Goal: Task Accomplishment & Management: Manage account settings

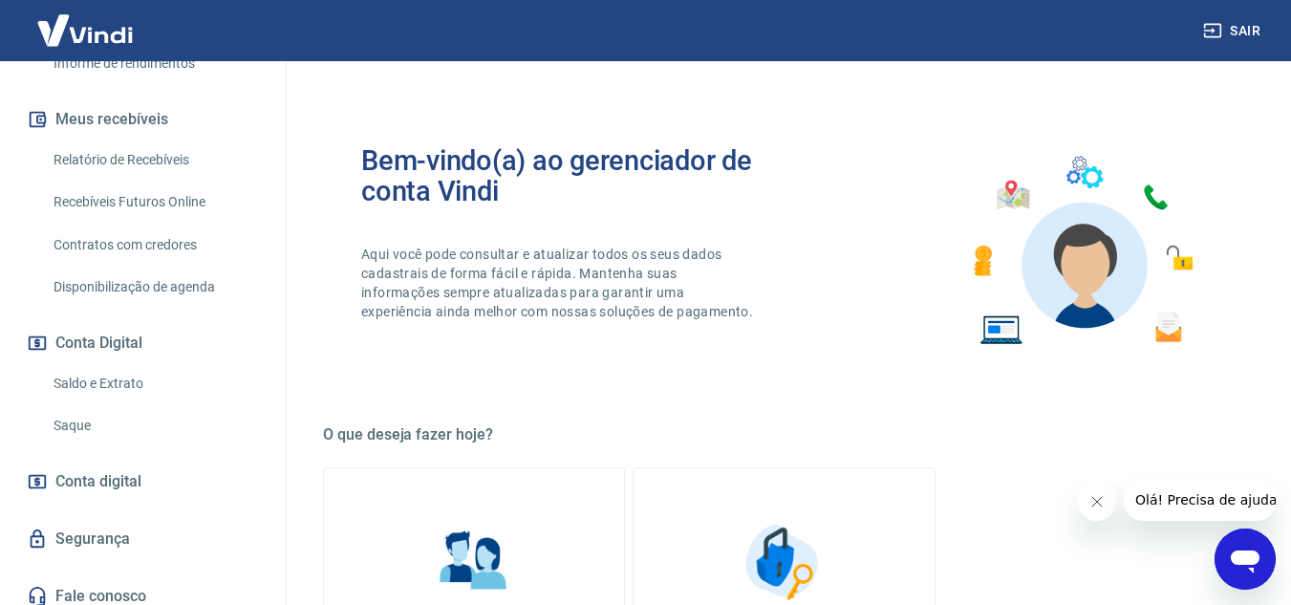
scroll to position [413, 0]
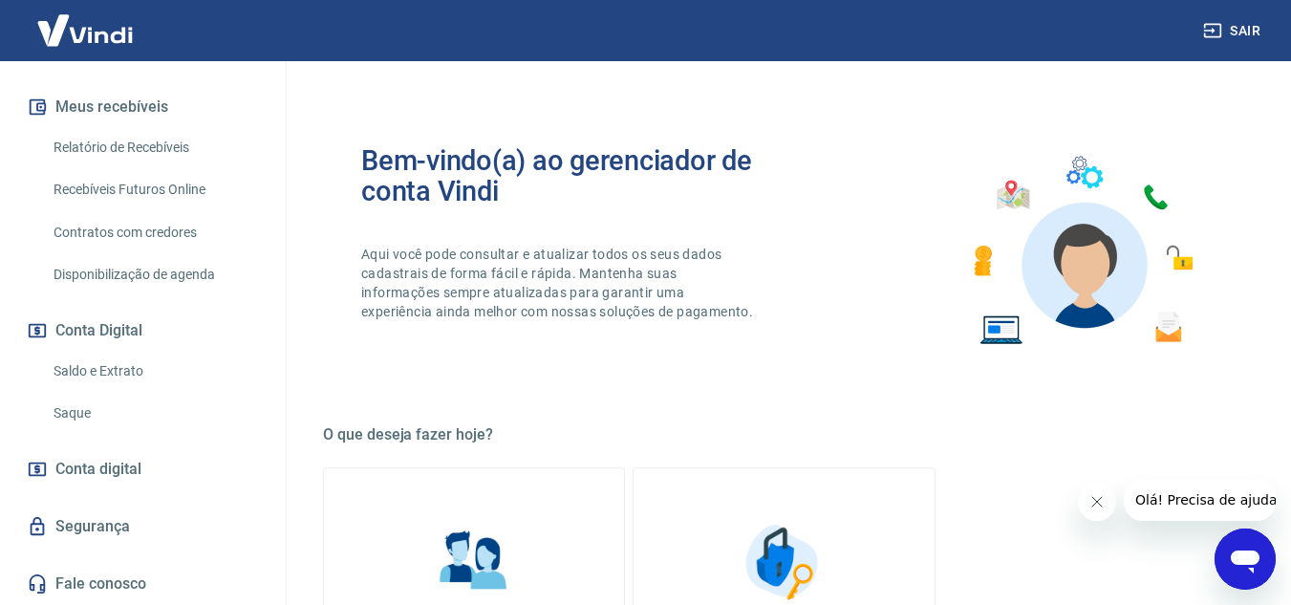
click at [114, 367] on link "Saldo e Extrato" at bounding box center [154, 371] width 217 height 39
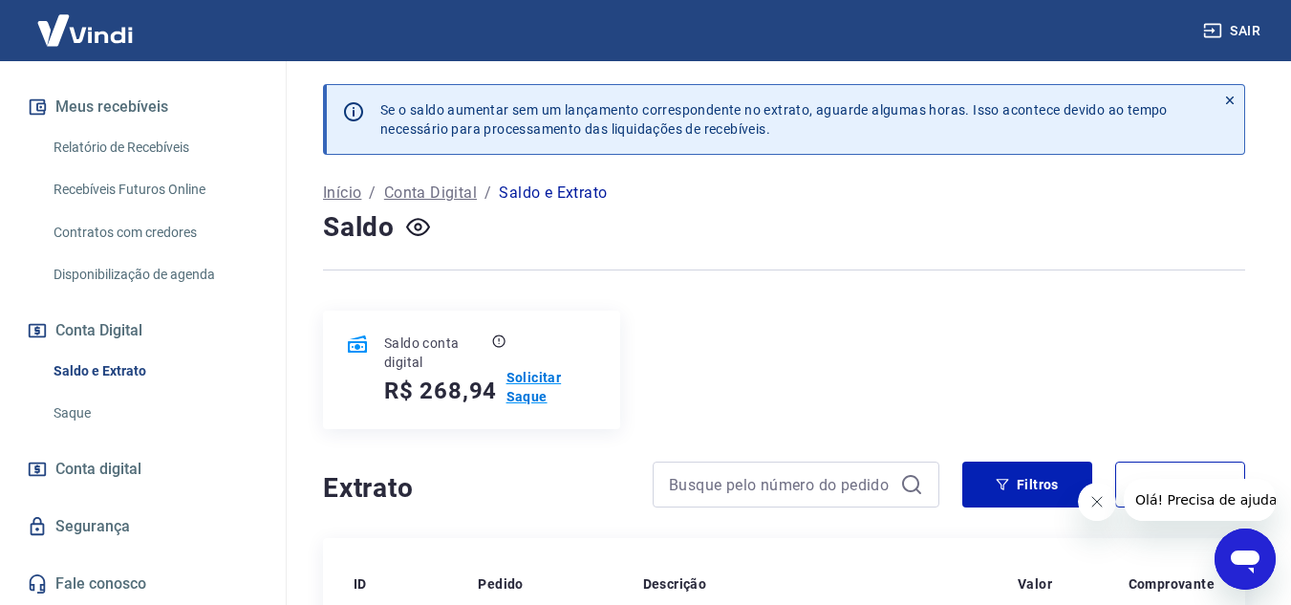
click at [540, 381] on p "Solicitar Saque" at bounding box center [552, 387] width 91 height 38
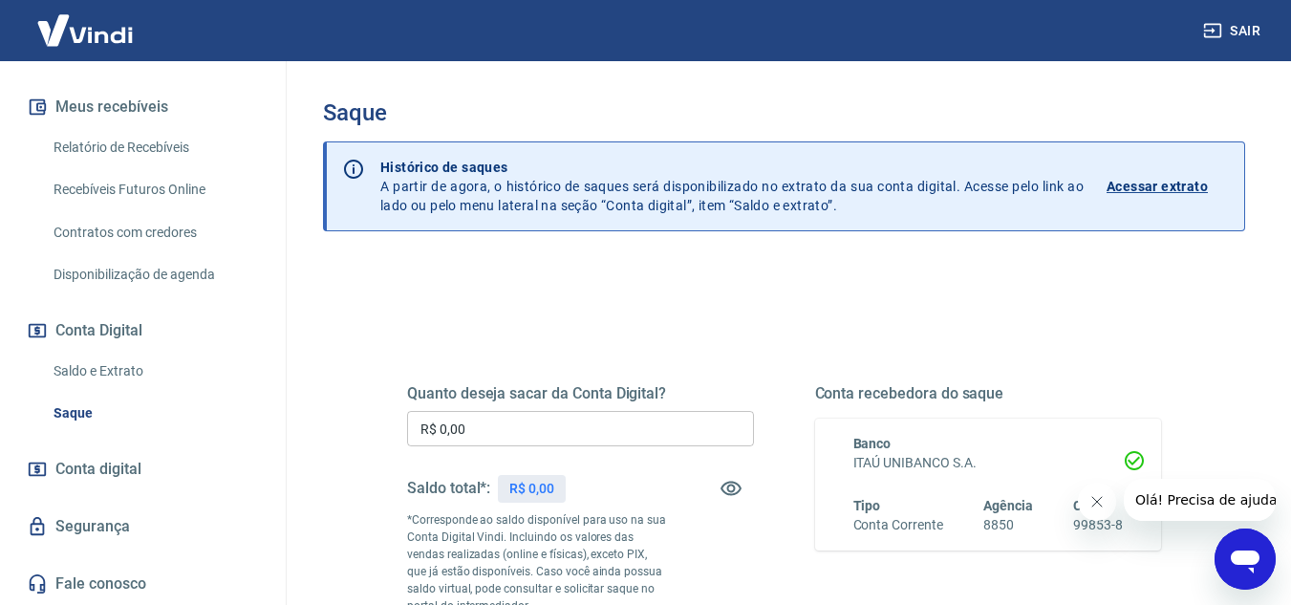
click at [611, 444] on input "R$ 0,00" at bounding box center [580, 428] width 347 height 35
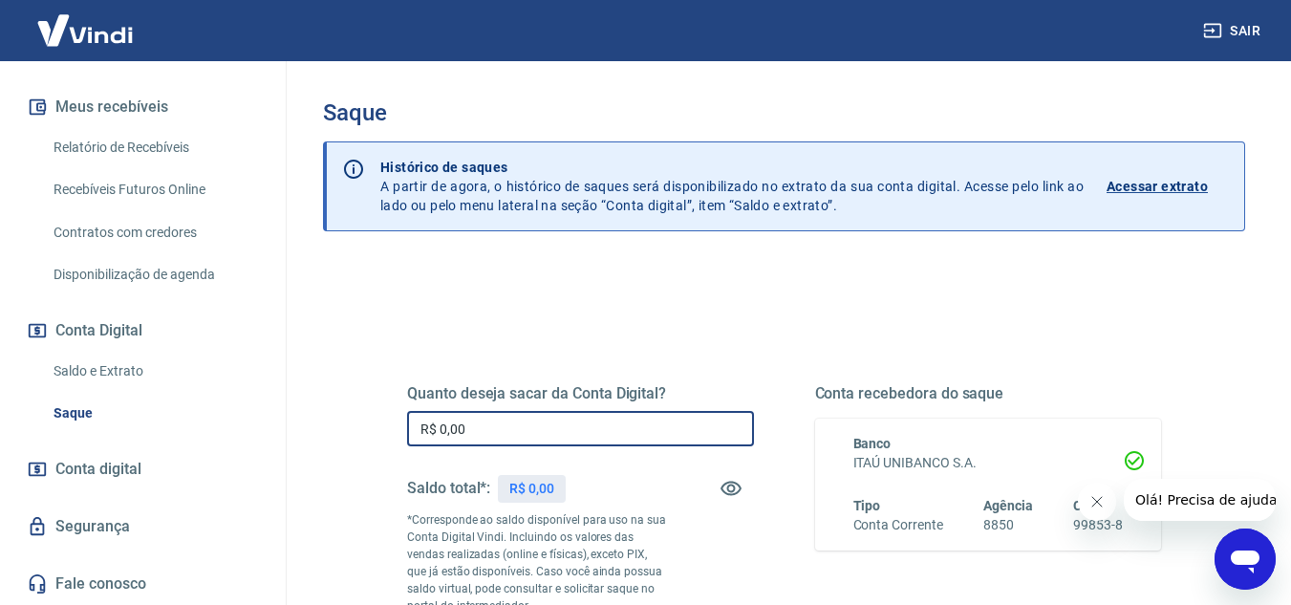
drag, startPoint x: 615, startPoint y: 434, endPoint x: 366, endPoint y: 425, distance: 248.7
click at [367, 425] on div "Quanto deseja sacar da Conta Digital? R$ 0,00 ​ Saldo total*: R$ 0,00 *Correspo…" at bounding box center [784, 531] width 846 height 462
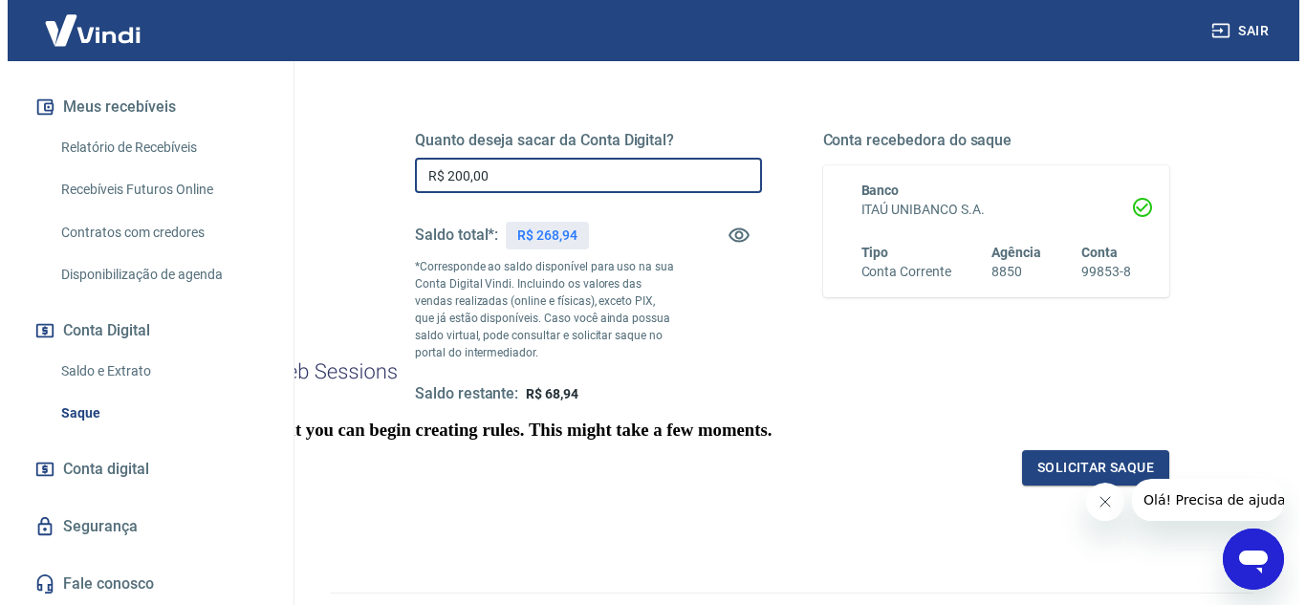
scroll to position [287, 0]
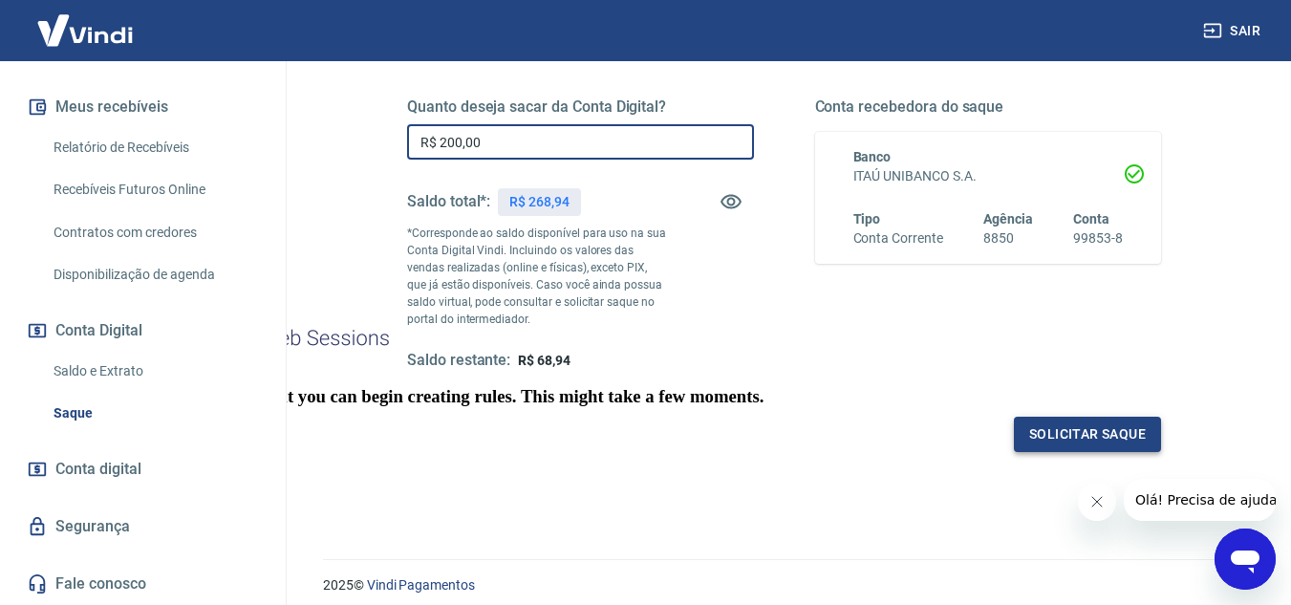
type input "R$ 200,00"
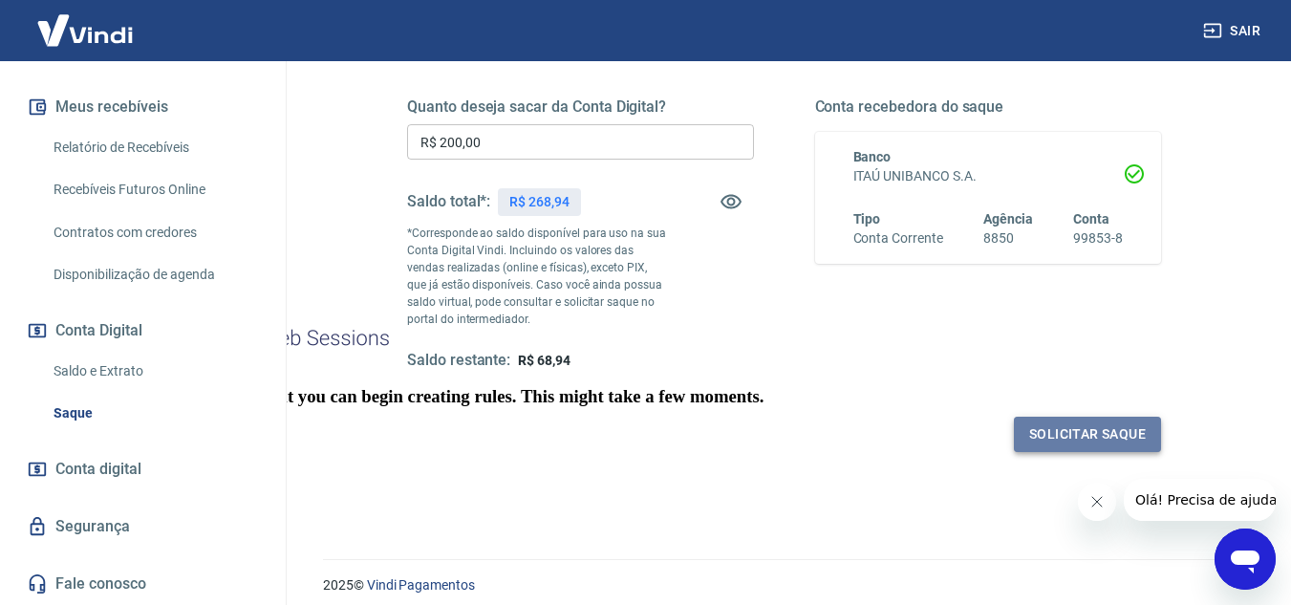
click at [1082, 428] on button "Solicitar saque" at bounding box center [1087, 434] width 147 height 35
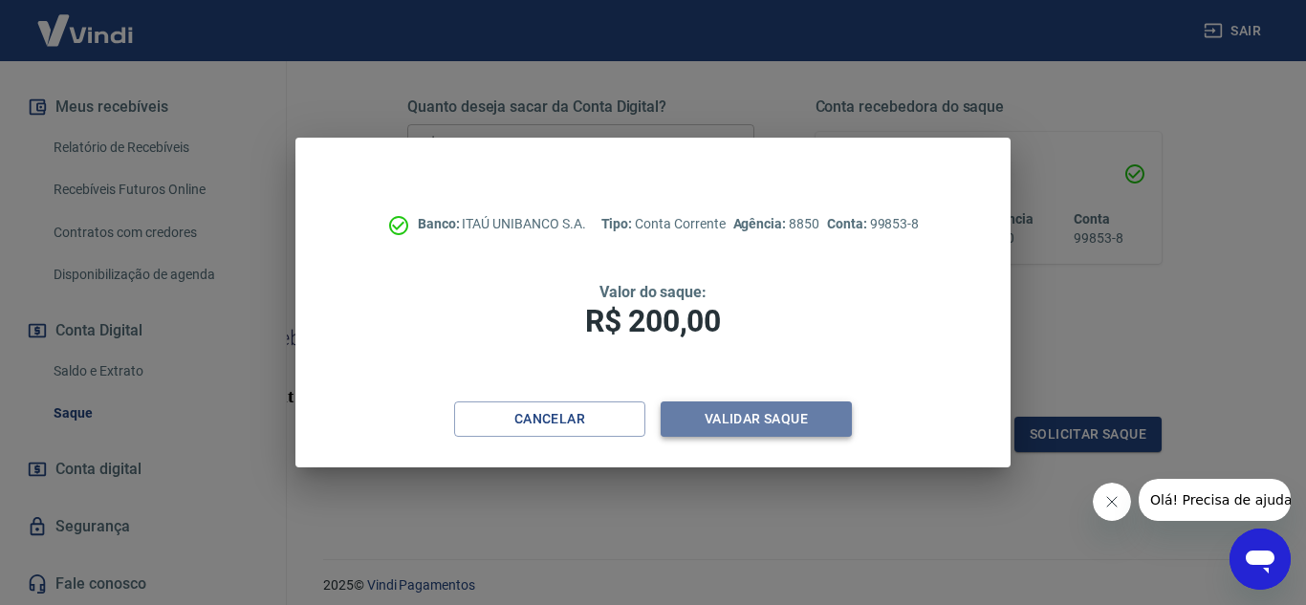
click at [738, 414] on button "Validar saque" at bounding box center [755, 418] width 191 height 35
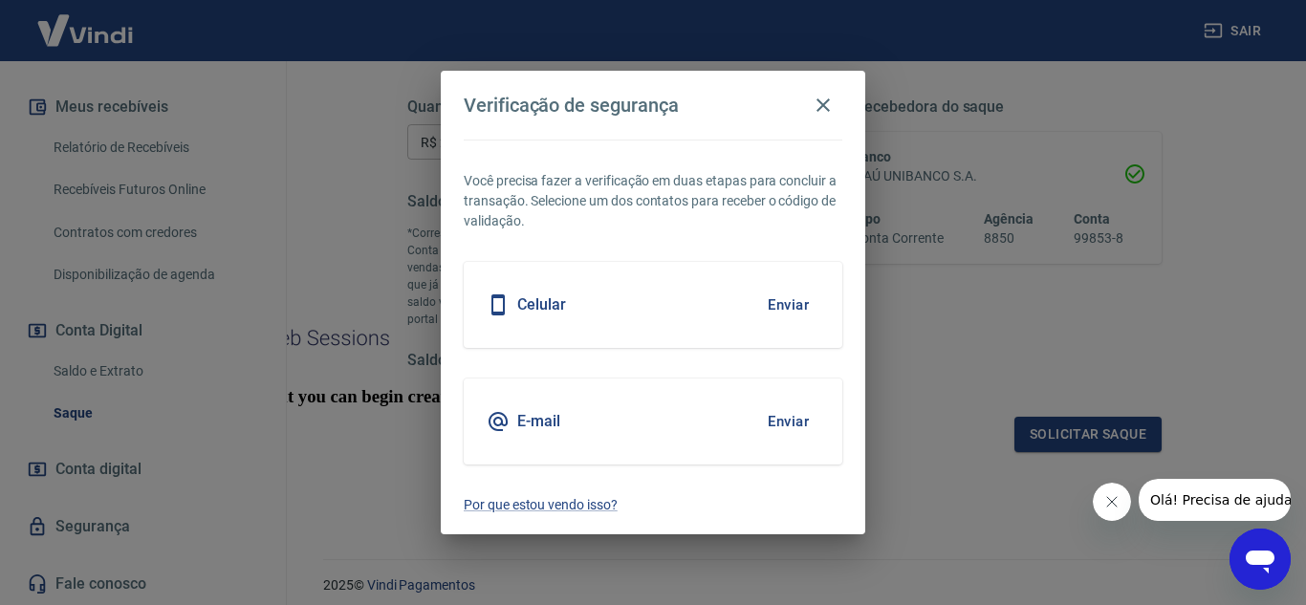
click at [789, 422] on button "Enviar" at bounding box center [788, 421] width 62 height 40
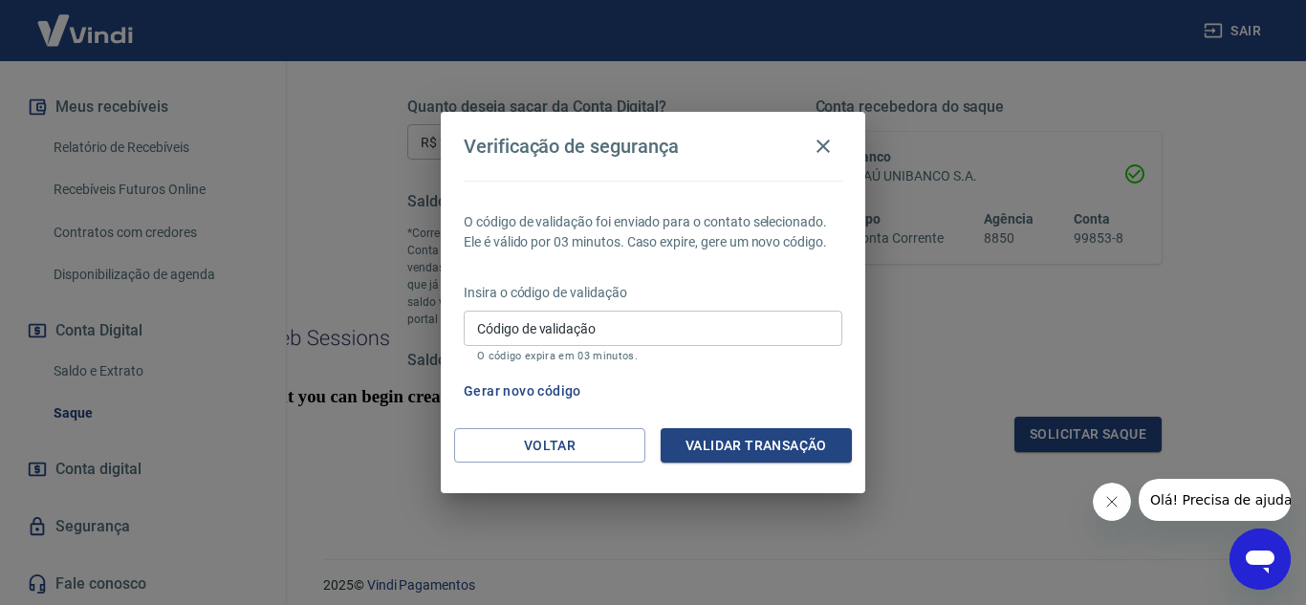
click at [641, 324] on input "Código de validação" at bounding box center [653, 328] width 378 height 35
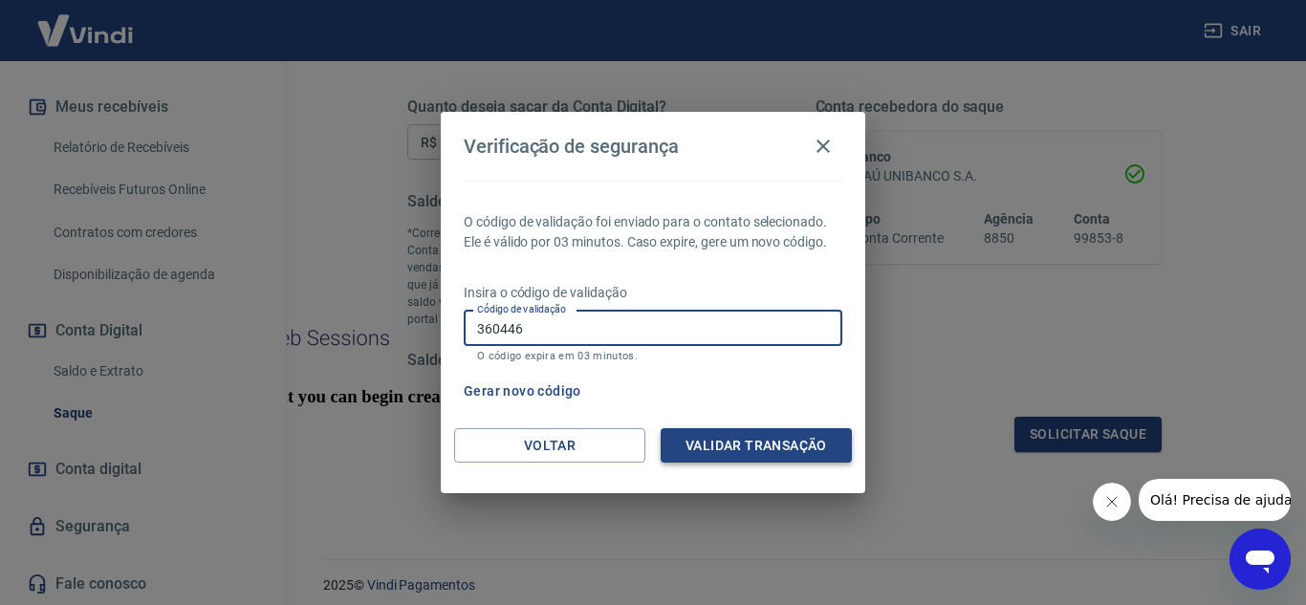
type input "360446"
click at [764, 448] on button "Validar transação" at bounding box center [755, 445] width 191 height 35
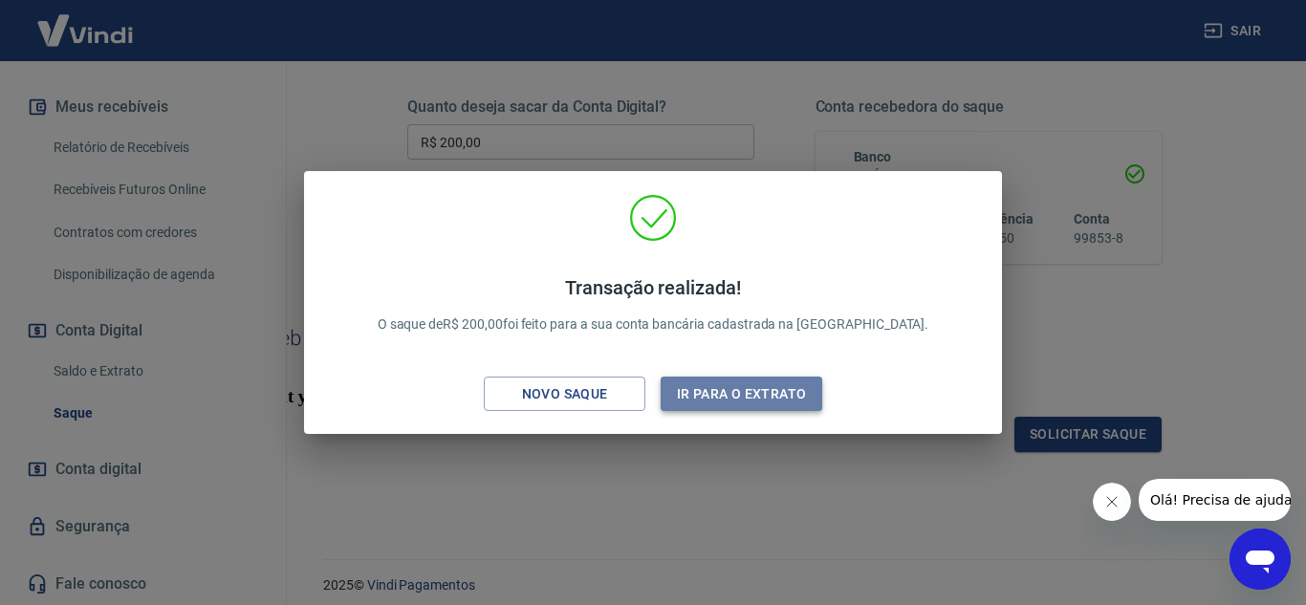
click at [756, 393] on button "Ir para o extrato" at bounding box center [741, 394] width 162 height 35
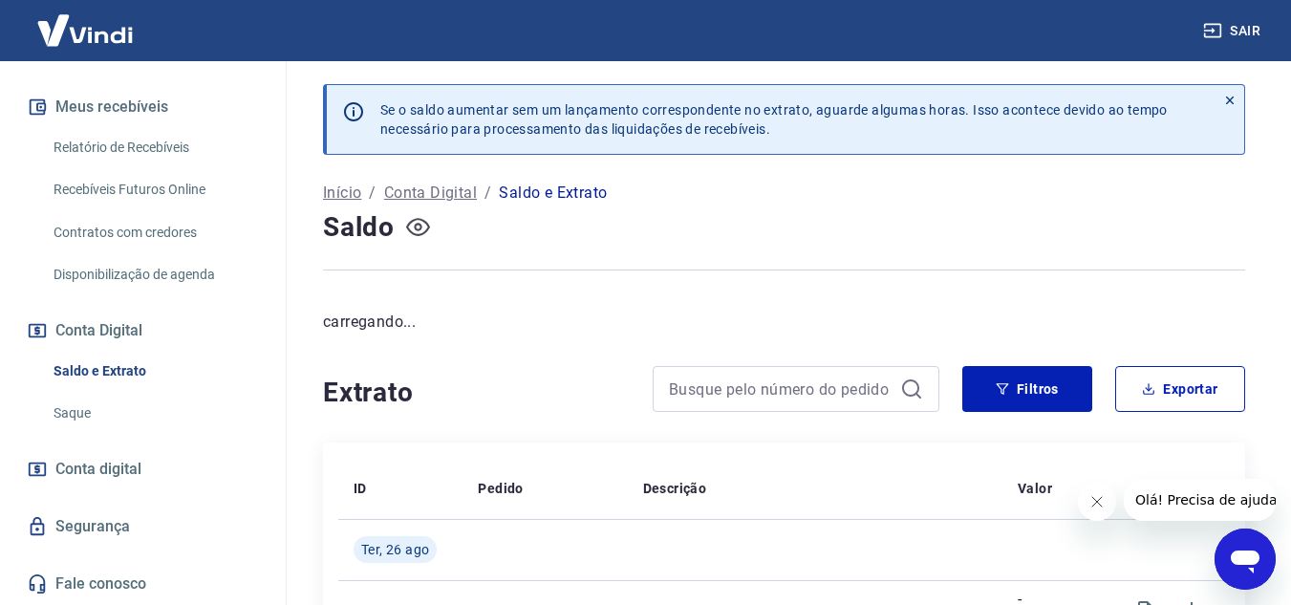
click at [419, 224] on icon "button" at bounding box center [418, 228] width 8 height 8
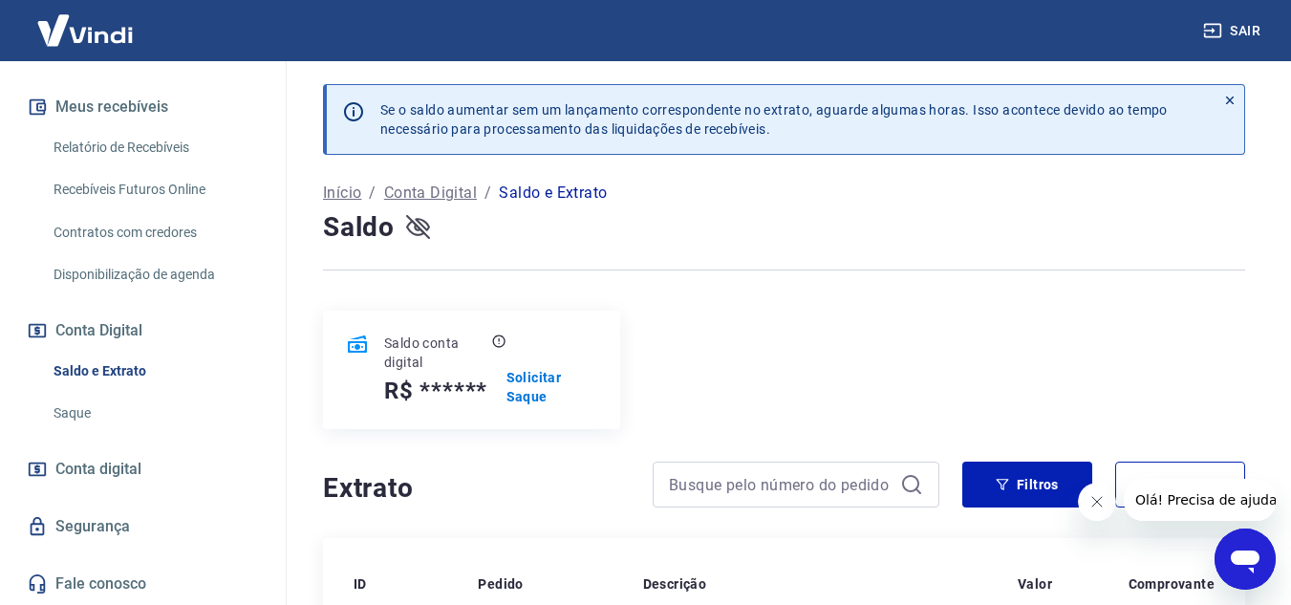
click at [418, 227] on icon "button" at bounding box center [418, 227] width 24 height 24
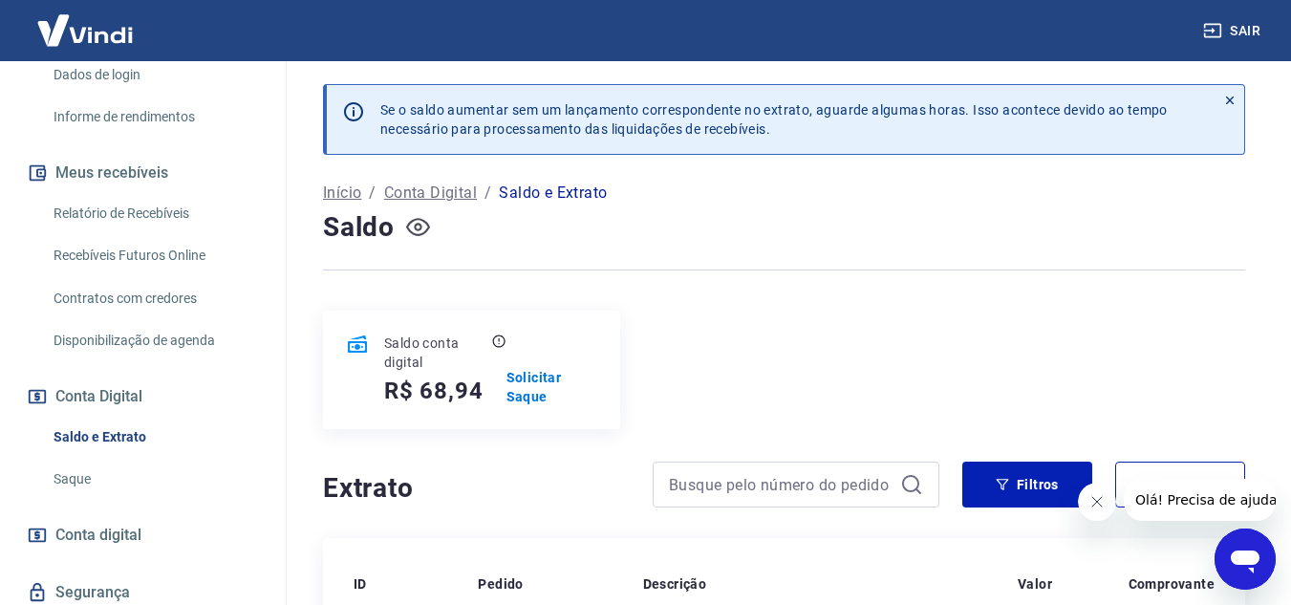
scroll to position [126, 0]
